Goal: Task Accomplishment & Management: Use online tool/utility

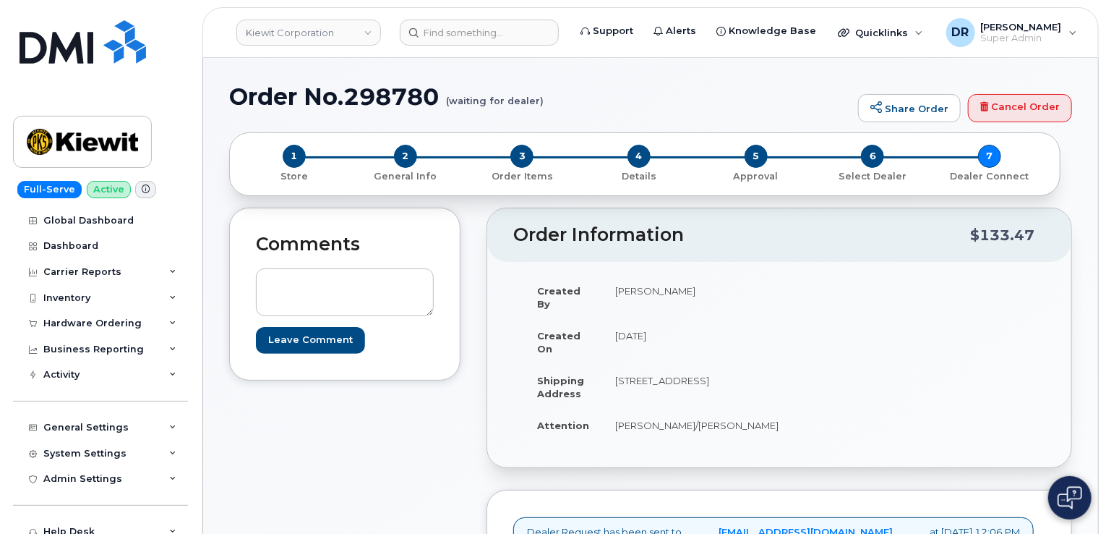
scroll to position [443, 0]
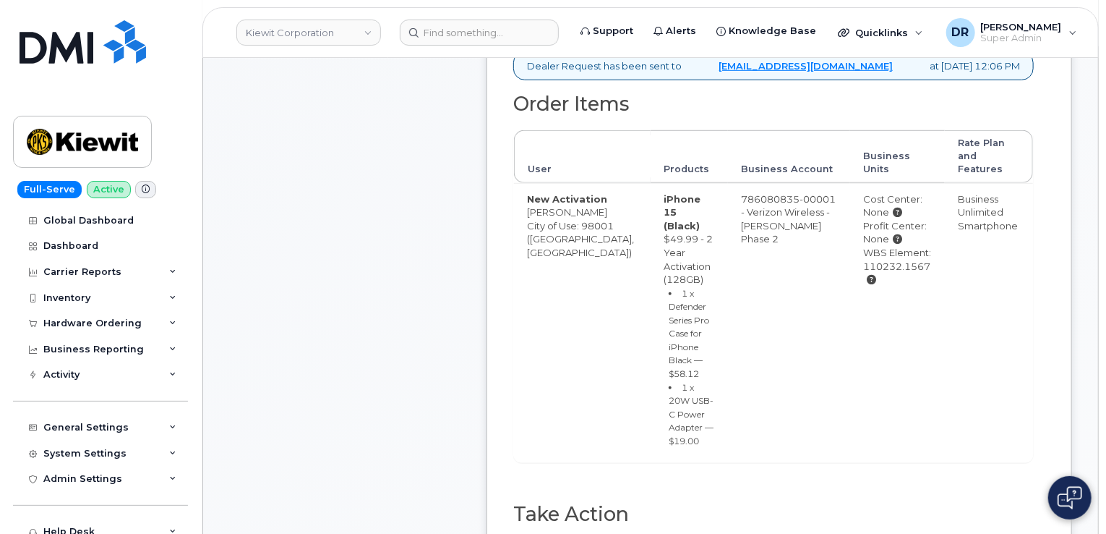
type input "MB3000588522825"
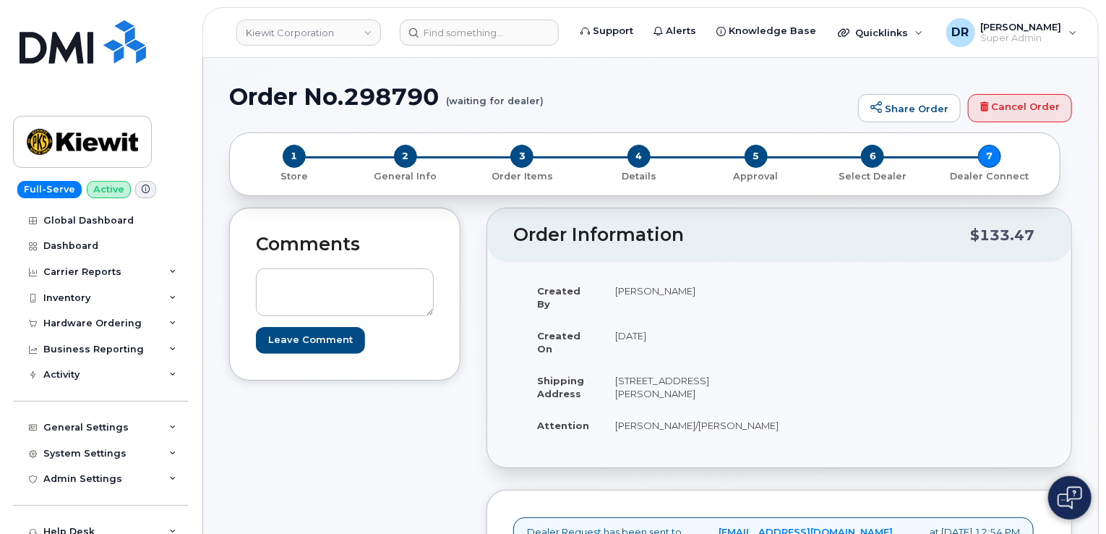
scroll to position [430, 0]
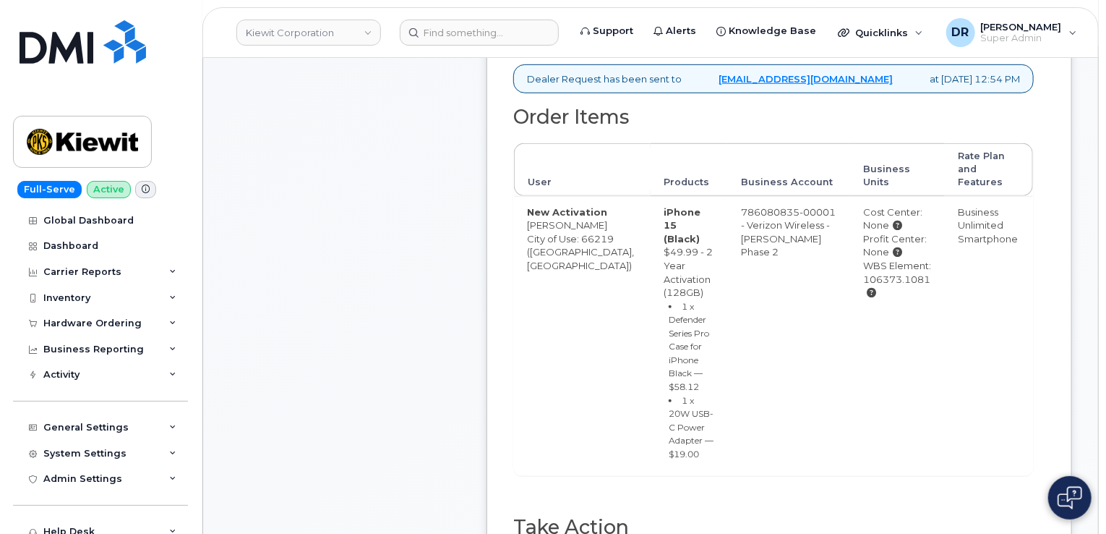
type input "MB3000588523650"
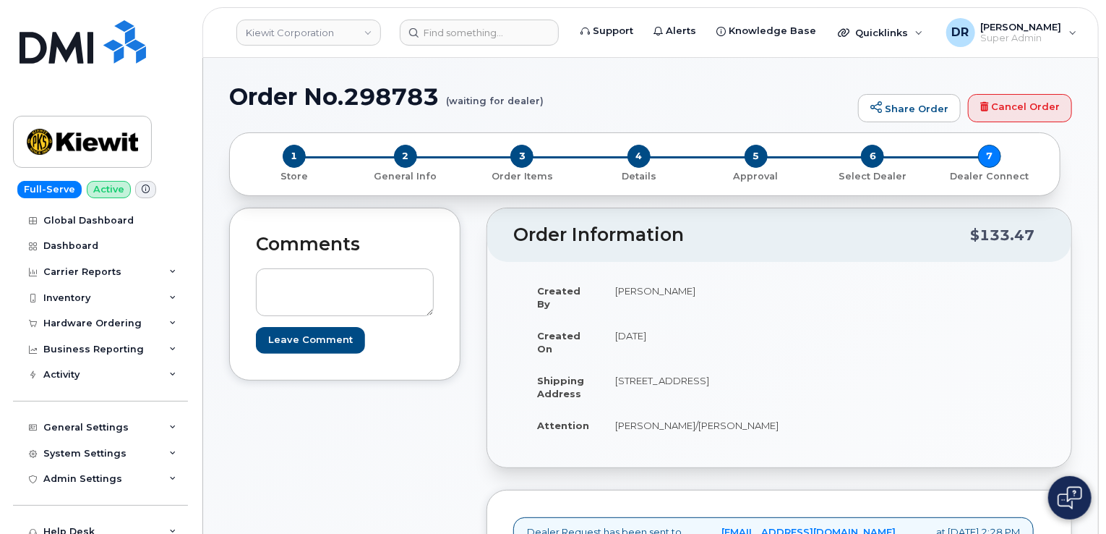
scroll to position [443, 0]
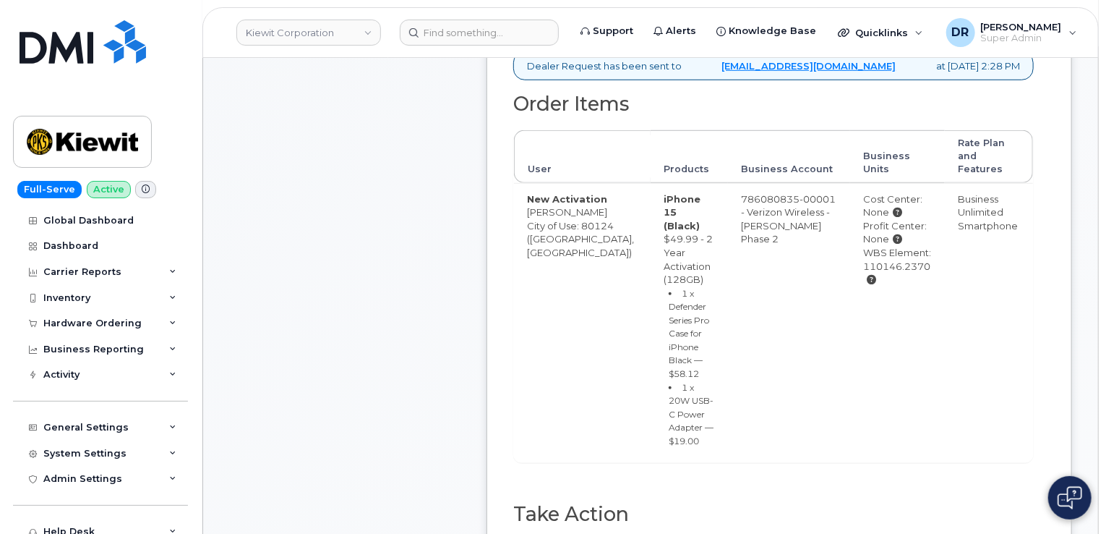
type input "MB3000588534981"
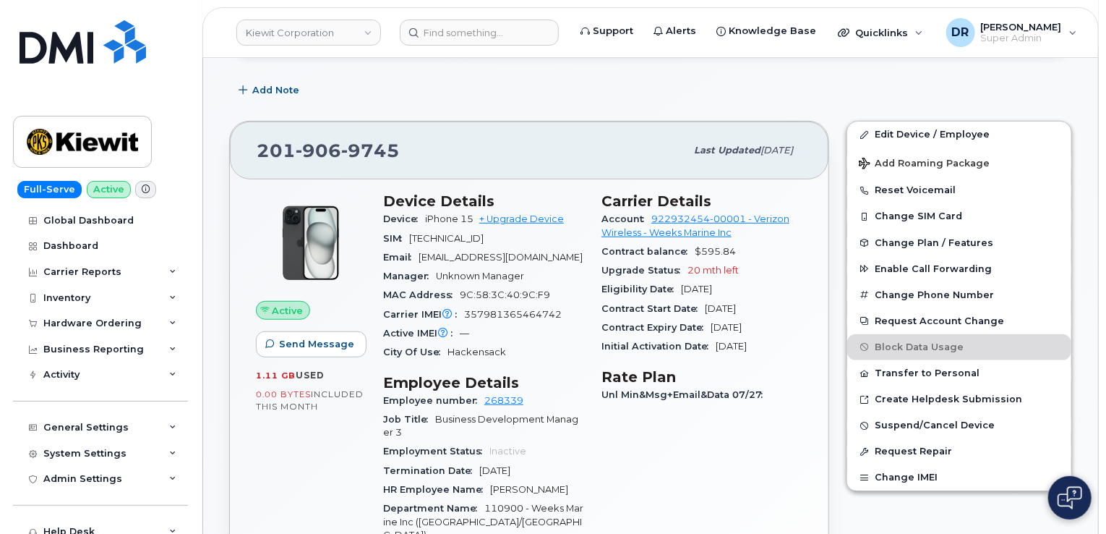
scroll to position [362, 0]
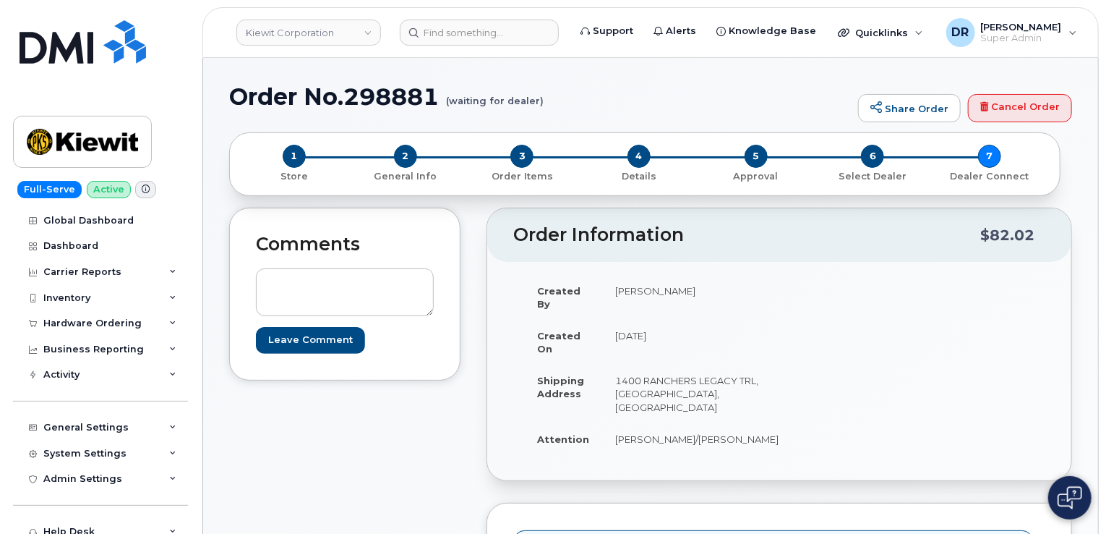
scroll to position [402, 0]
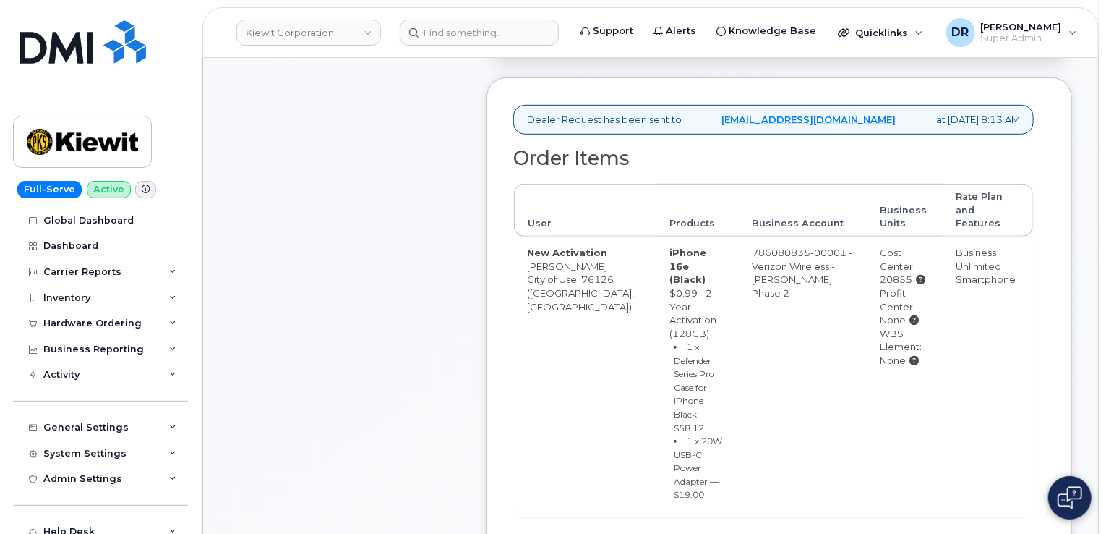
type input "MB1000497811260"
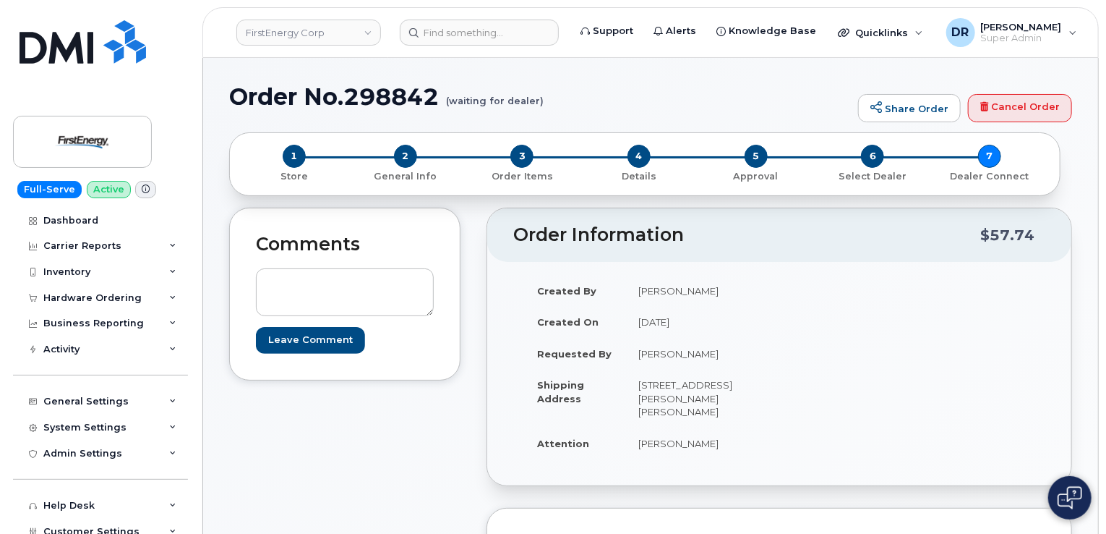
scroll to position [448, 0]
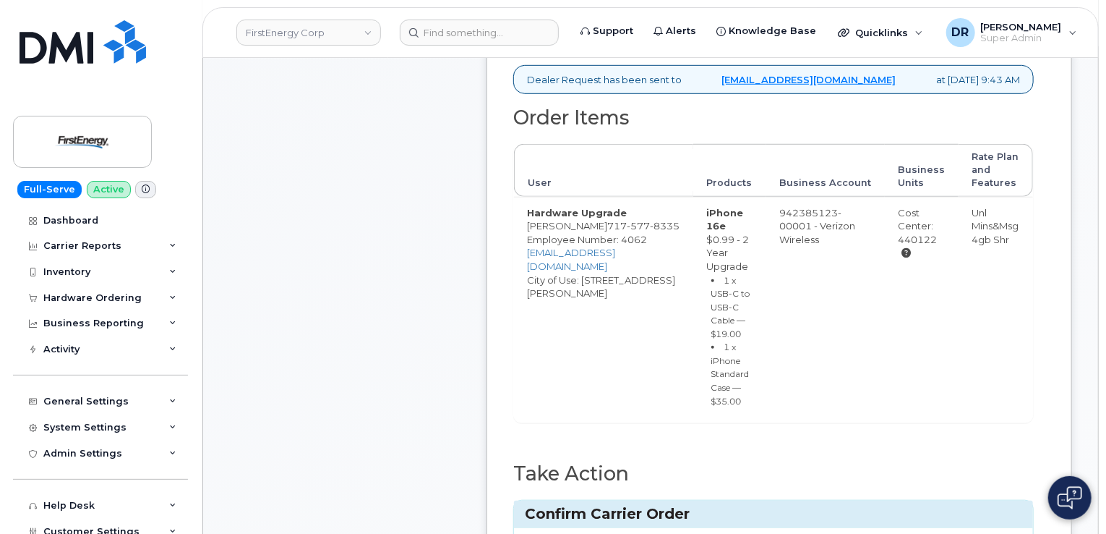
type input "MB1000497826908"
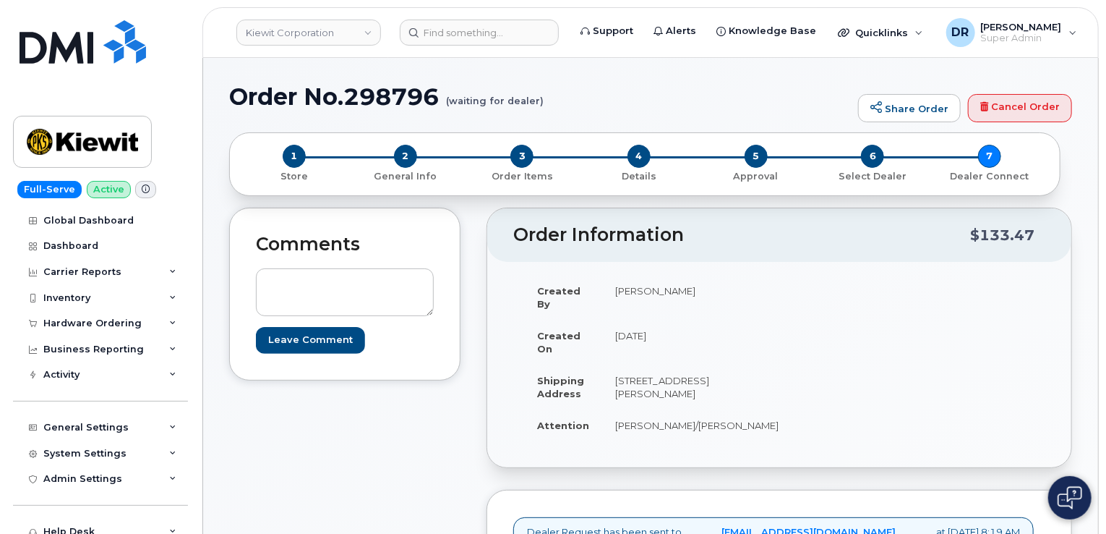
scroll to position [389, 0]
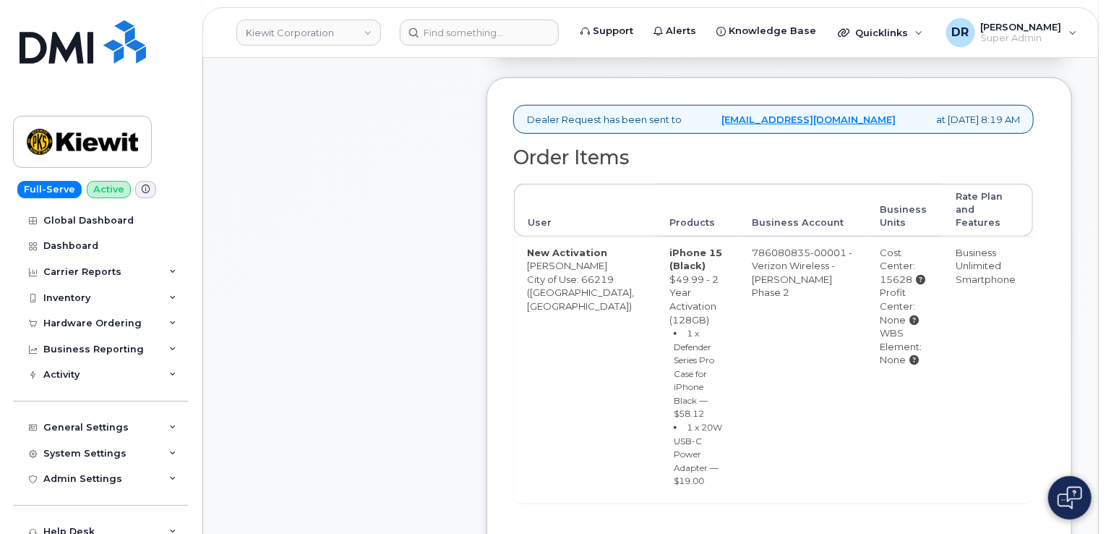
type input "MB1000497819751"
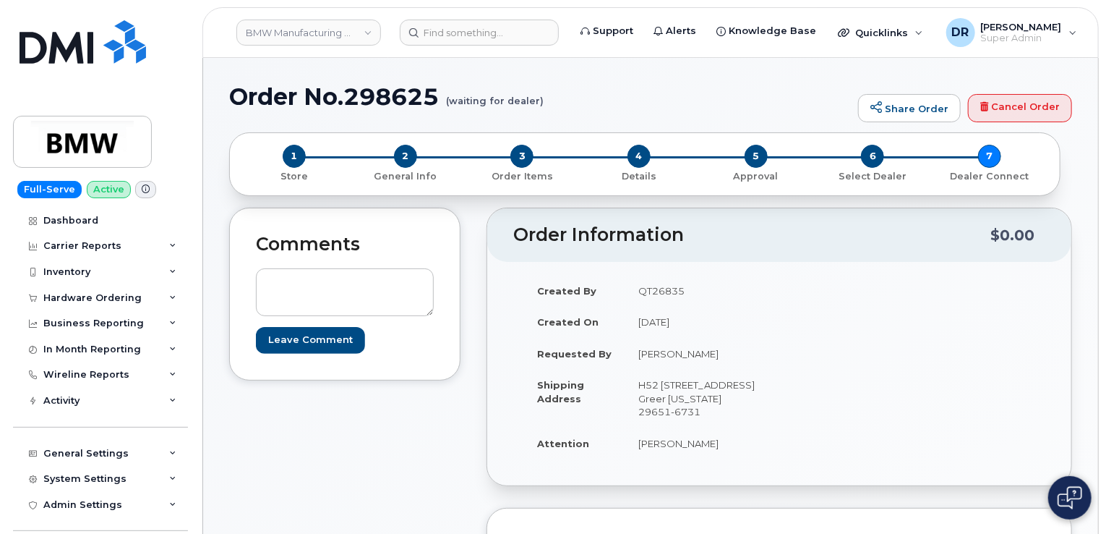
scroll to position [386, 0]
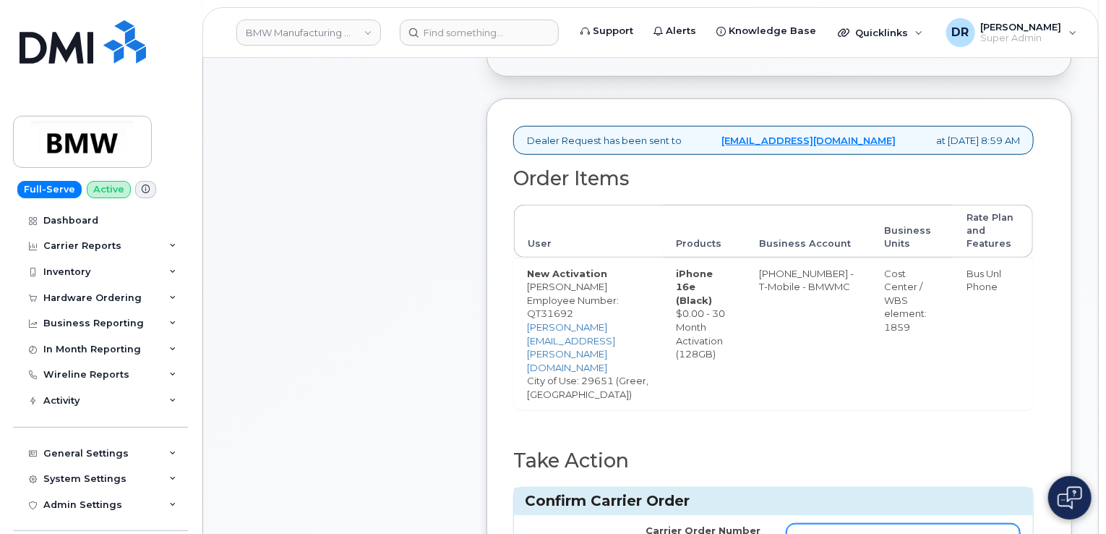
type input "771672366"
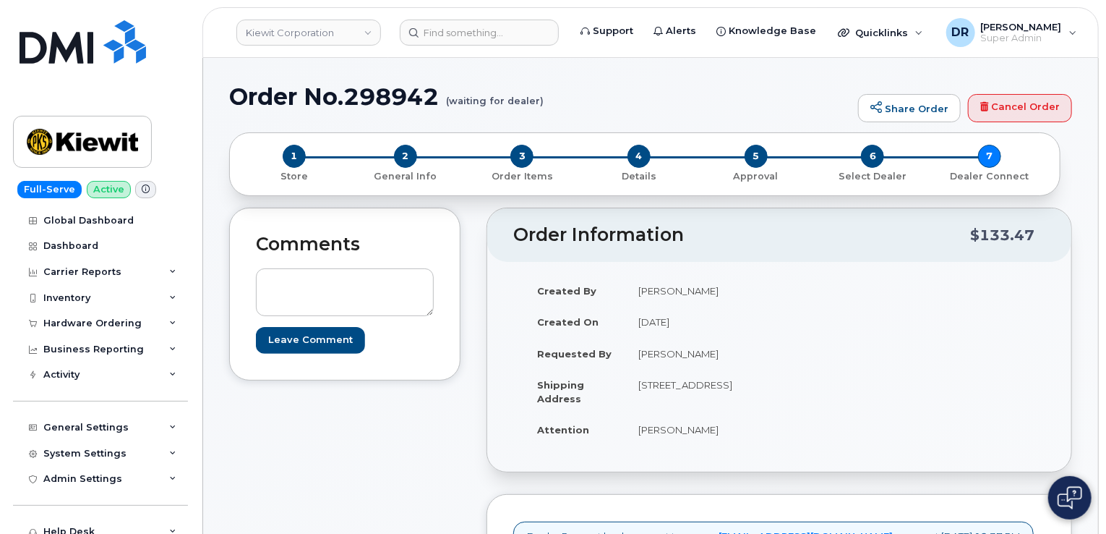
scroll to position [461, 0]
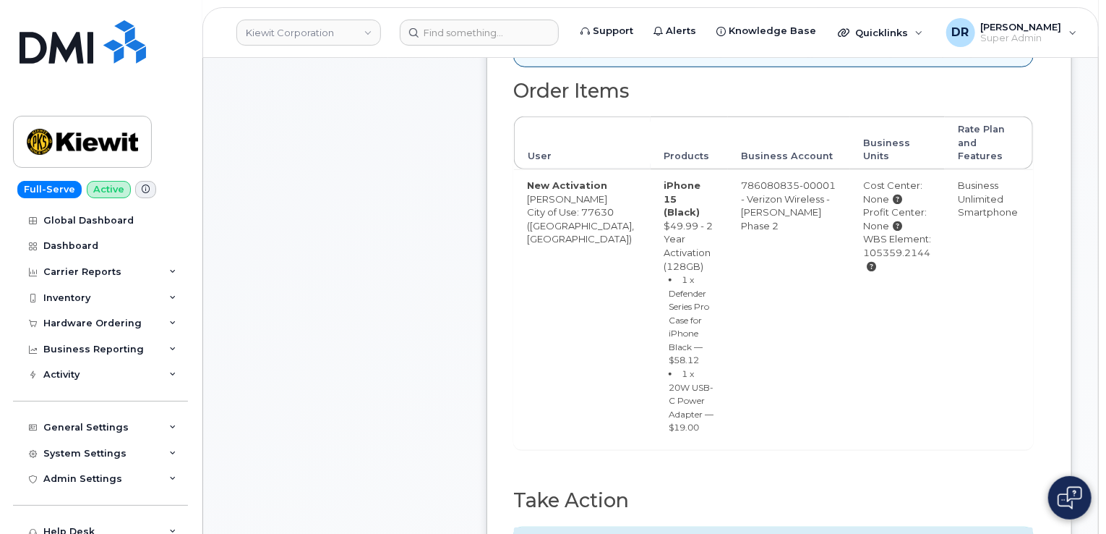
type input "MB1000497866858"
